Goal: Find specific page/section: Find specific page/section

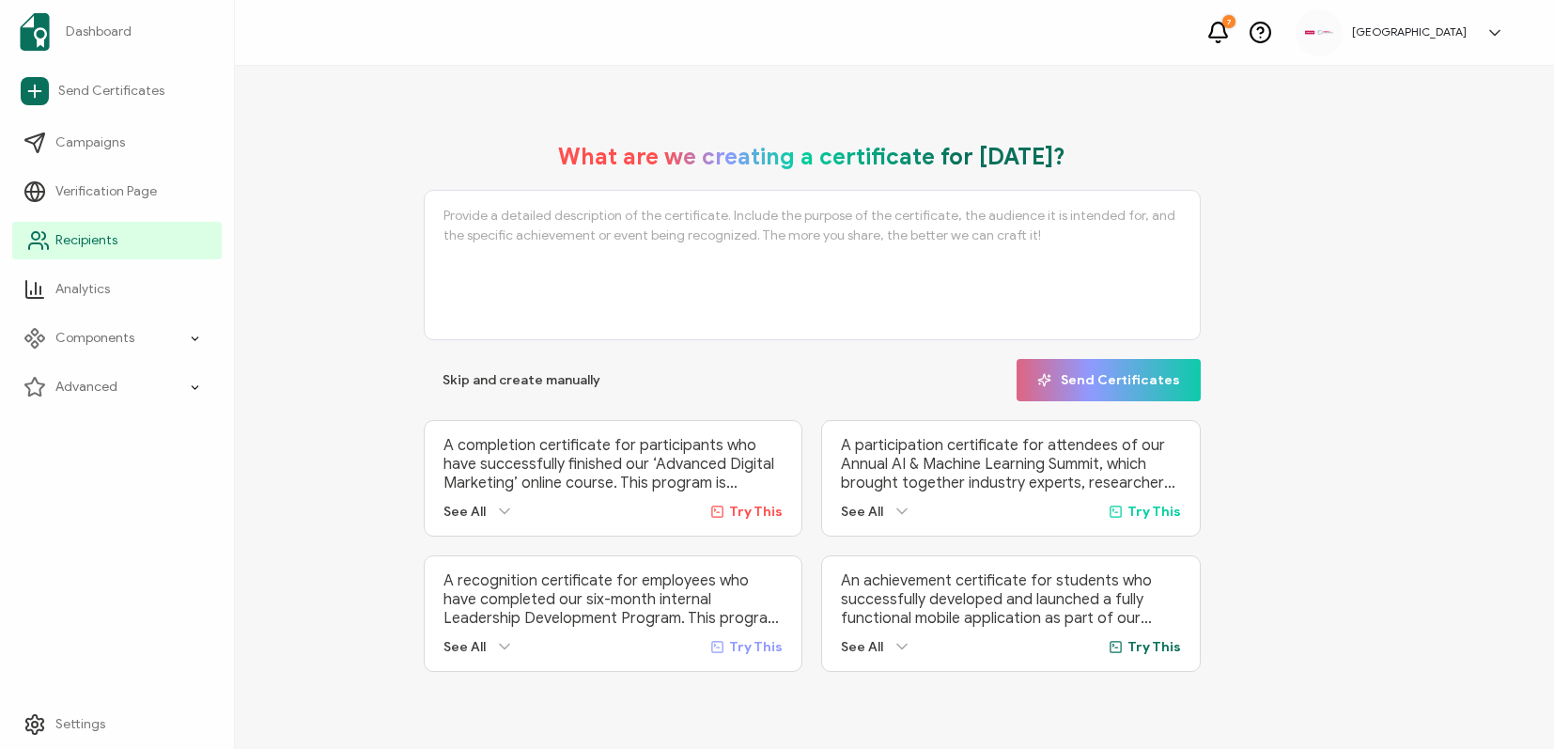
click at [37, 243] on icon at bounding box center [35, 246] width 13 height 6
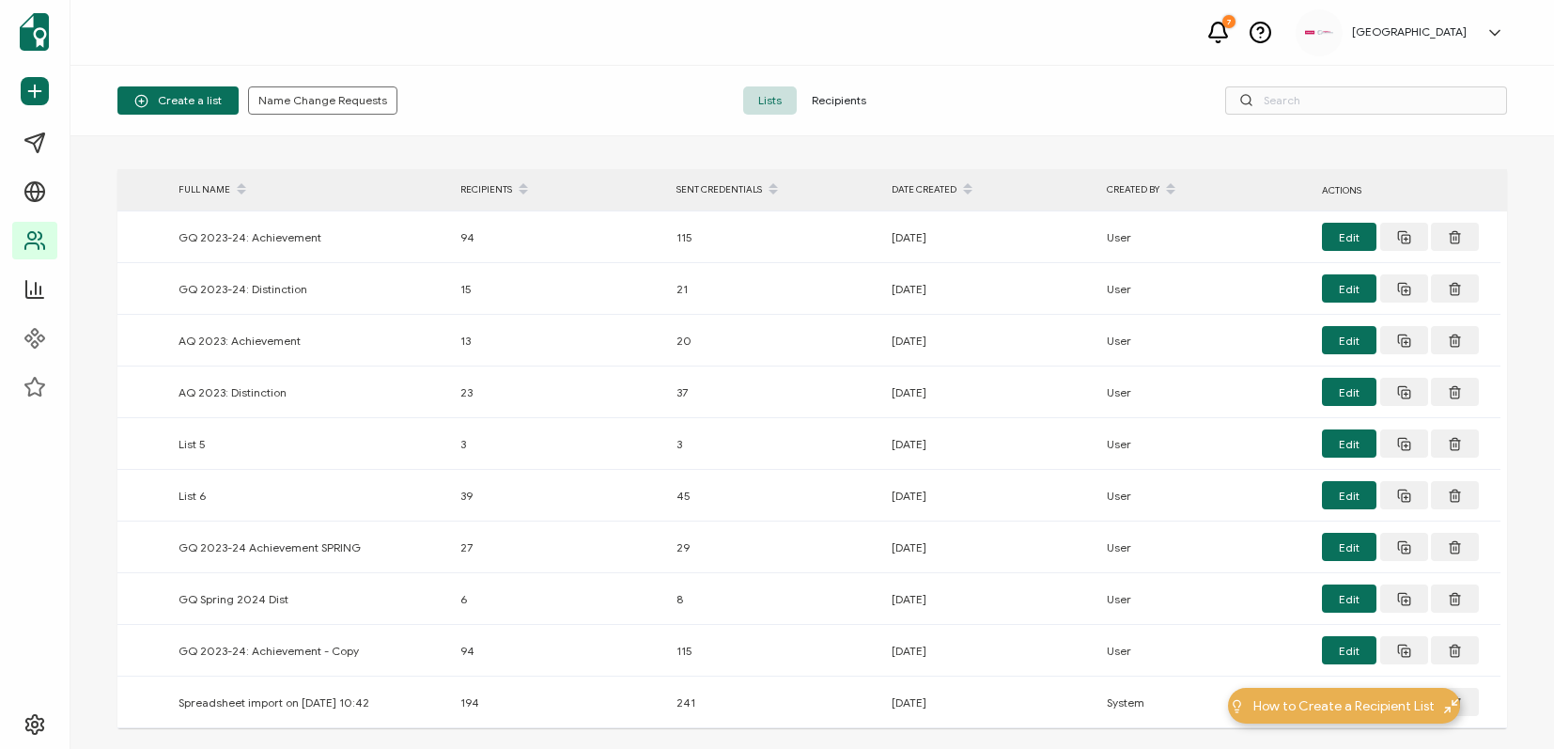
click at [854, 104] on span "Recipients" at bounding box center [839, 100] width 85 height 28
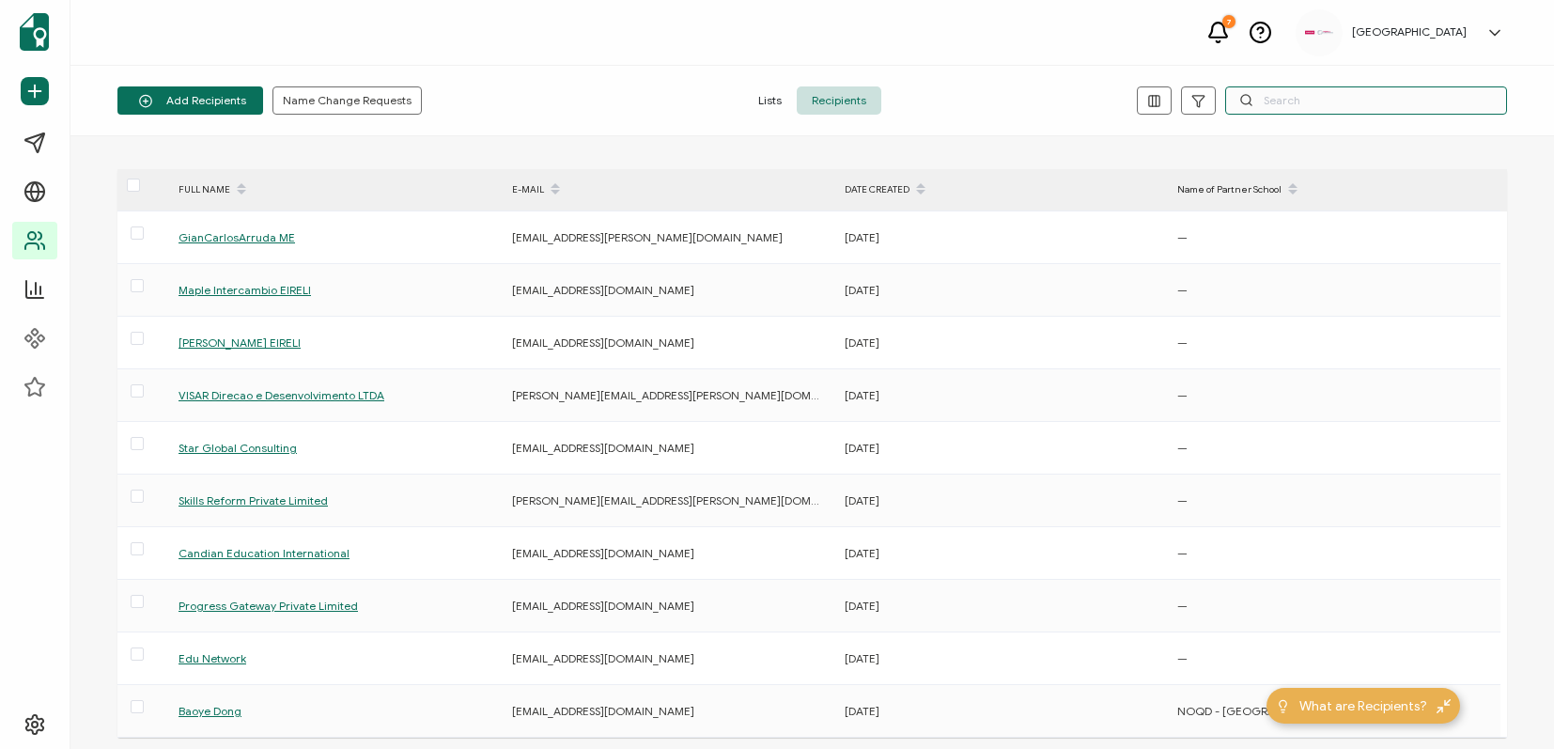
click at [1338, 99] on input "text" at bounding box center [1366, 100] width 282 height 28
paste input "[EMAIL_ADDRESS][DOMAIN_NAME]"
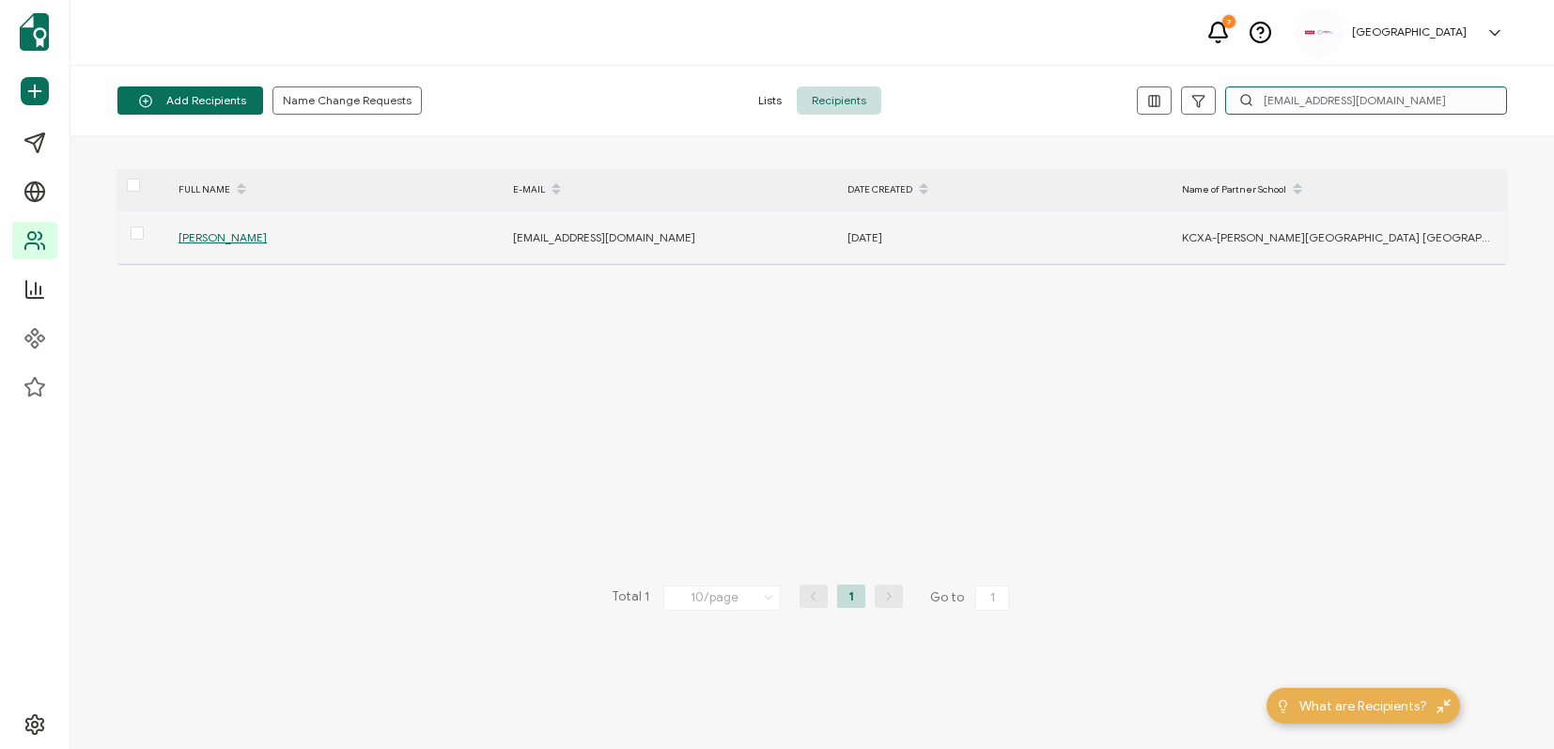
type input "[EMAIL_ADDRESS][DOMAIN_NAME]"
click at [246, 230] on span "[PERSON_NAME]" at bounding box center [222, 237] width 88 height 14
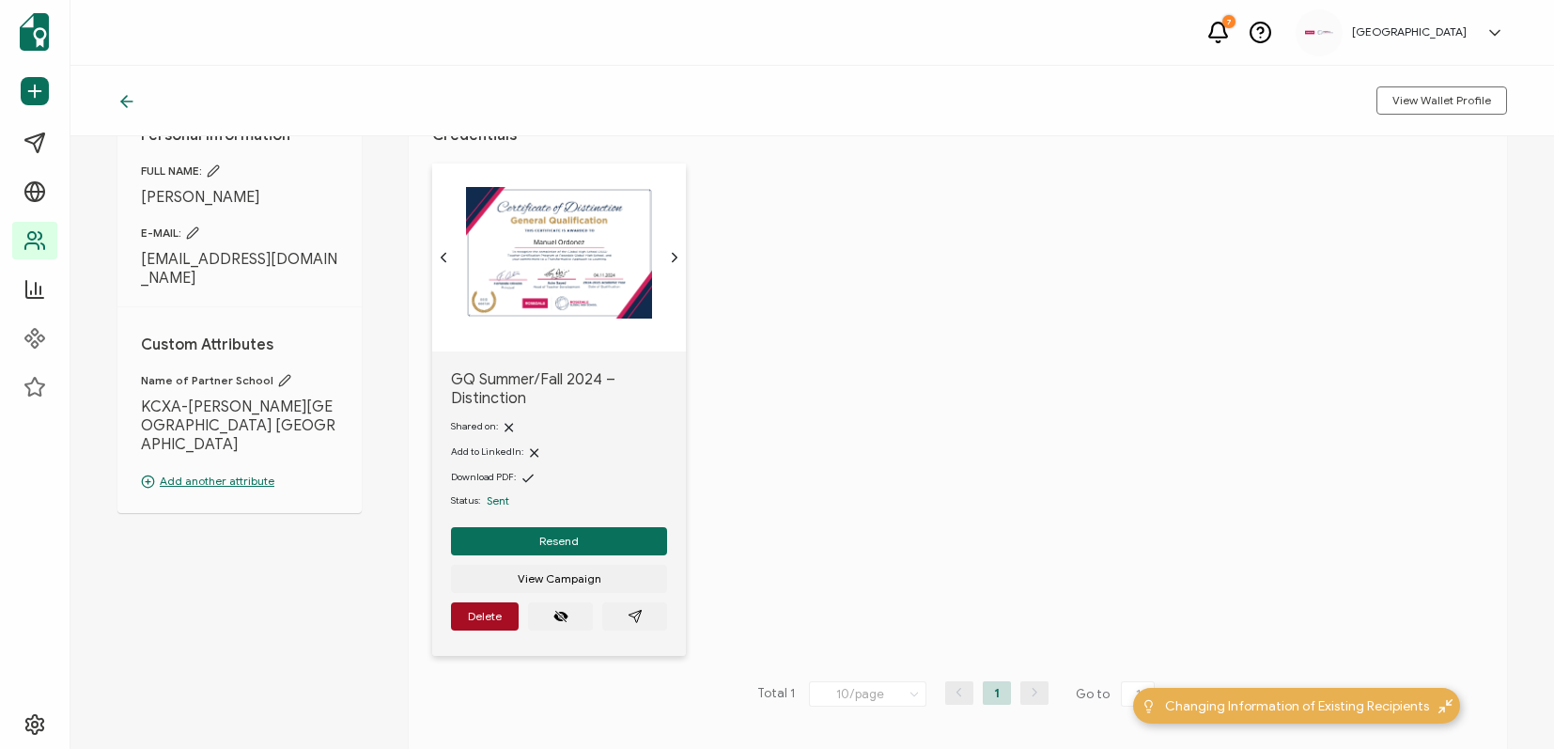
scroll to position [108, 0]
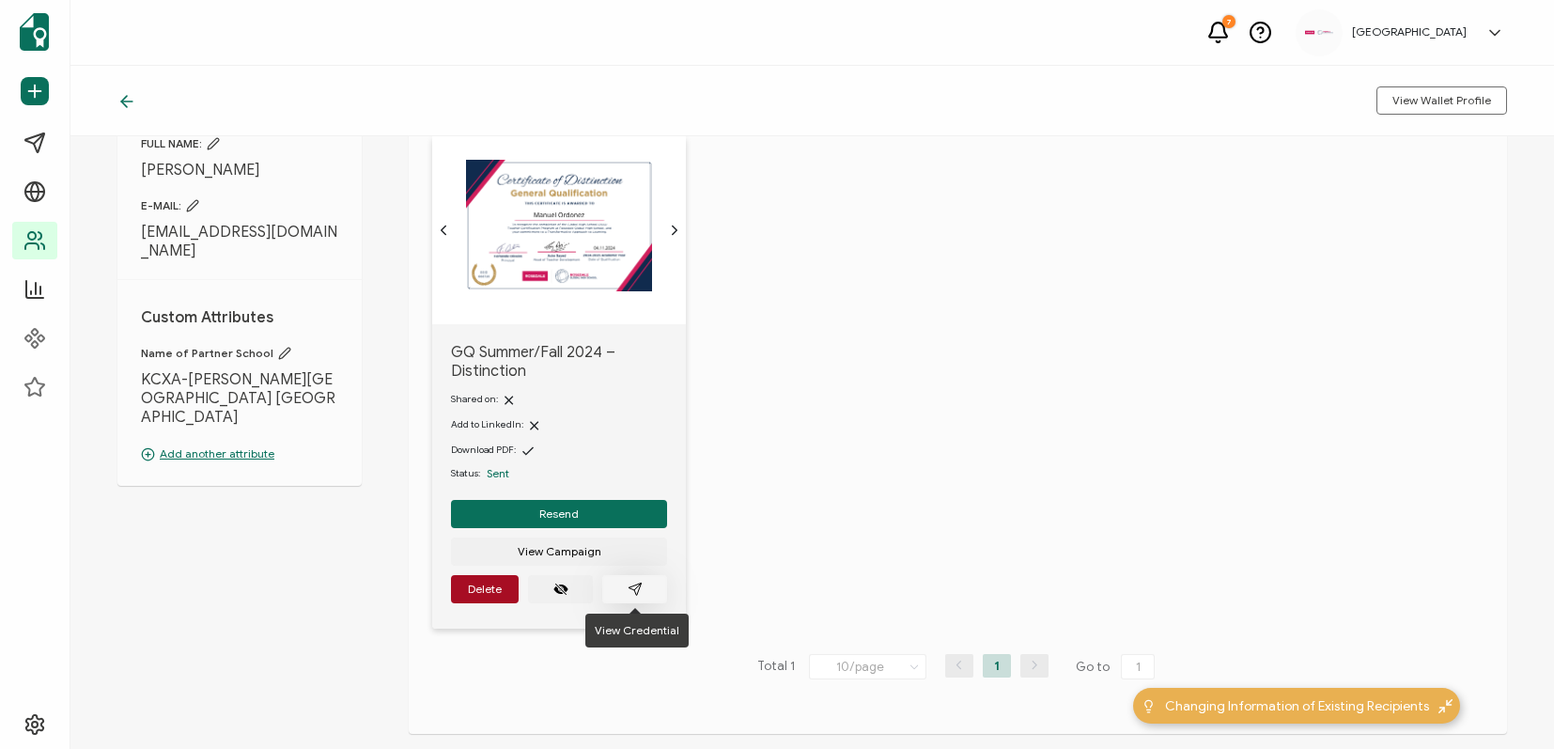
click at [637, 588] on icon "paper plane outline" at bounding box center [634, 588] width 12 height 12
